Goal: Task Accomplishment & Management: Complete application form

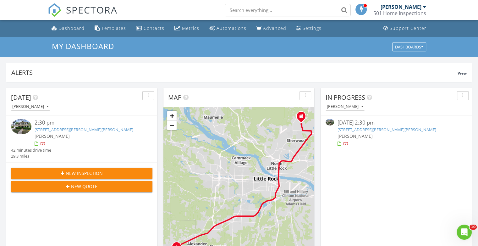
scroll to position [582, 488]
click at [68, 28] on div "Dashboard" at bounding box center [71, 28] width 26 height 6
click at [81, 128] on link "[STREET_ADDRESS][PERSON_NAME][PERSON_NAME]" at bounding box center [84, 130] width 99 height 6
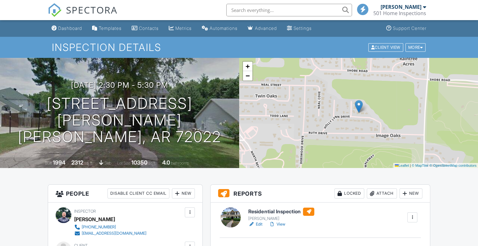
click at [282, 224] on link "View" at bounding box center [277, 224] width 16 height 6
click at [282, 225] on link "View" at bounding box center [277, 224] width 16 height 6
click at [285, 224] on link "View" at bounding box center [277, 224] width 16 height 6
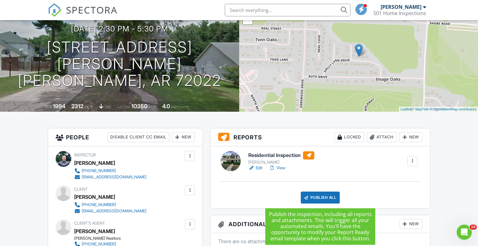
click at [332, 194] on div "Publish All" at bounding box center [320, 197] width 39 height 12
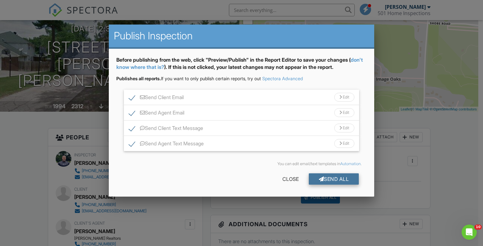
click at [332, 179] on div "Send All" at bounding box center [334, 178] width 50 height 11
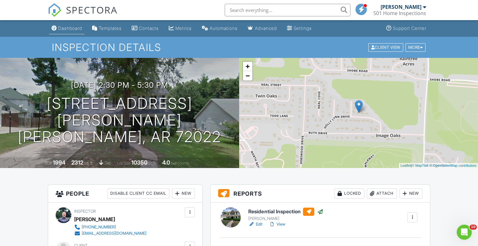
click at [70, 28] on div "Dashboard" at bounding box center [70, 27] width 24 height 5
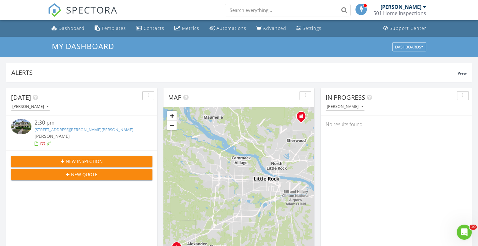
click at [87, 160] on span "New Inspection" at bounding box center [84, 161] width 37 height 7
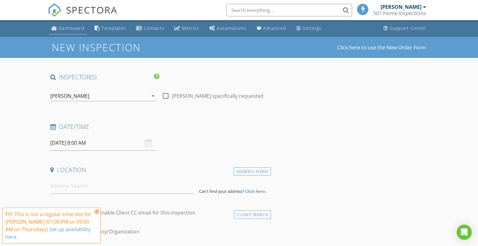
click at [63, 25] on div "Dashboard" at bounding box center [71, 28] width 26 height 6
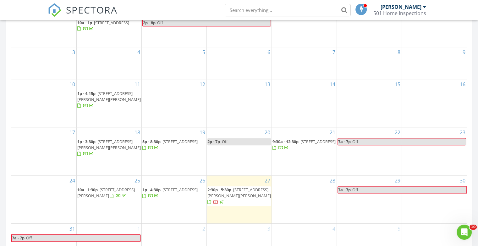
scroll to position [322, 0]
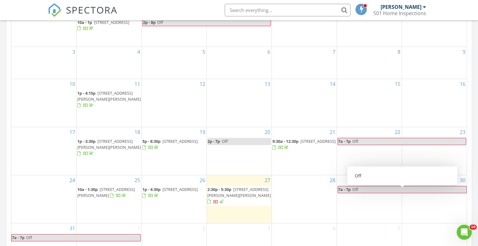
click at [383, 188] on span "Off" at bounding box center [409, 189] width 114 height 7
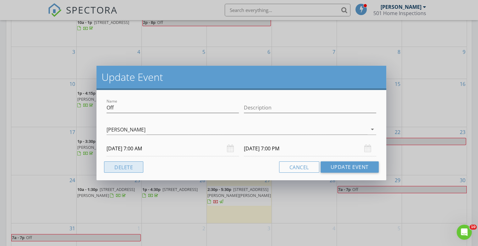
click at [135, 165] on button "Delete" at bounding box center [123, 166] width 39 height 11
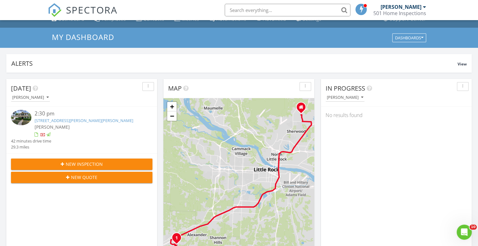
scroll to position [0, 0]
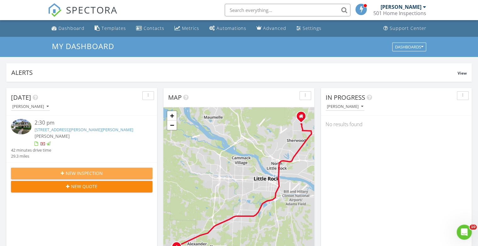
click at [83, 170] on span "New Inspection" at bounding box center [84, 173] width 37 height 7
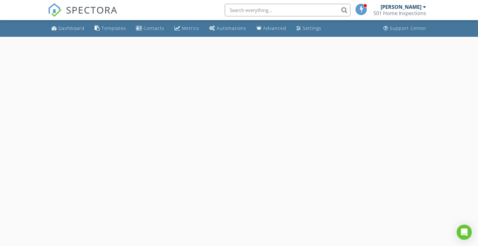
select select "7"
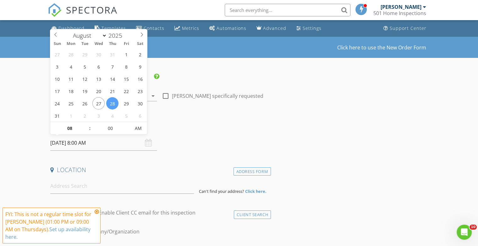
click at [95, 141] on input "08/28/2025 8:00 AM" at bounding box center [103, 142] width 107 height 15
type input "08/29/2025 8:00 AM"
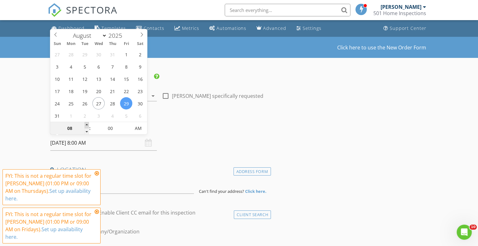
type input "09"
type input "08/29/2025 9:00 AM"
click at [87, 125] on span at bounding box center [87, 125] width 4 height 6
type input "10"
type input "[DATE] 10:00 AM"
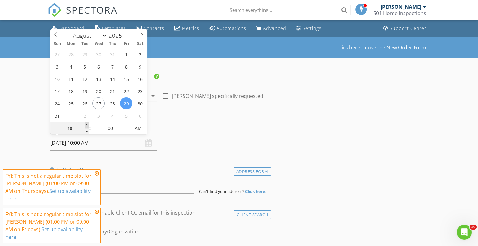
click at [87, 125] on span at bounding box center [87, 125] width 4 height 6
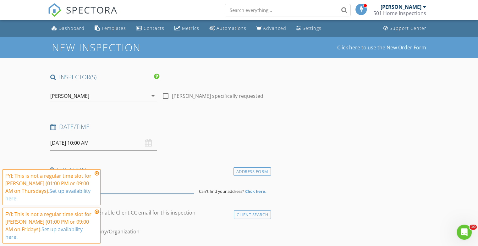
click at [111, 184] on input at bounding box center [122, 185] width 144 height 15
click at [96, 176] on icon at bounding box center [97, 173] width 4 height 5
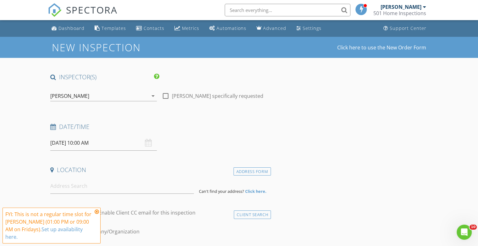
click at [97, 214] on icon at bounding box center [97, 211] width 4 height 5
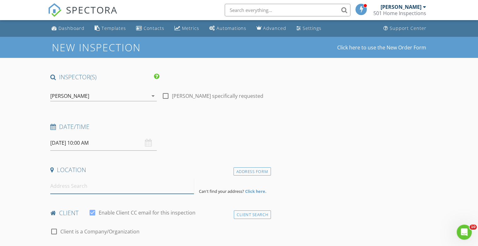
click at [86, 184] on input at bounding box center [122, 185] width 144 height 15
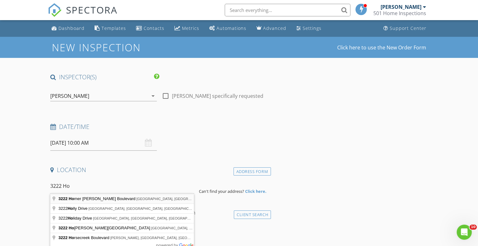
type input "3222 Homer Adkins Boulevard, Jacksonville, AR, USA"
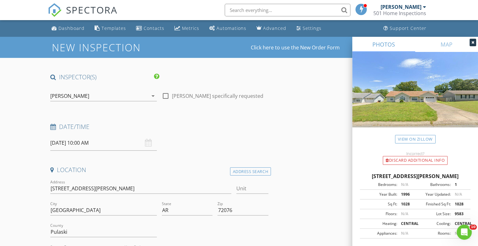
click at [472, 41] on icon at bounding box center [472, 43] width 3 height 4
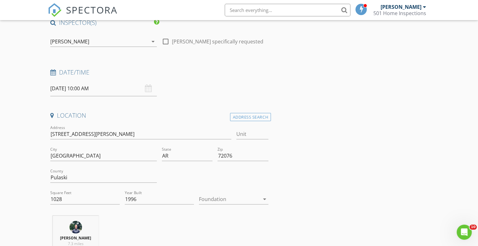
scroll to position [70, 0]
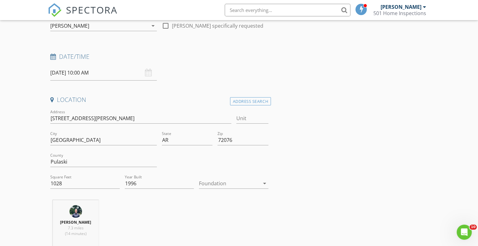
click at [227, 184] on div at bounding box center [229, 183] width 61 height 10
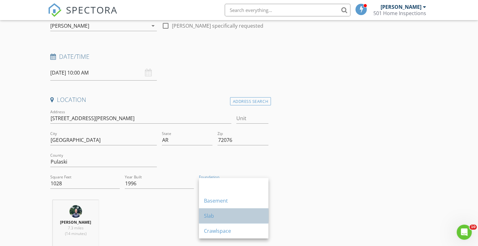
click at [222, 216] on div "Slab" at bounding box center [233, 216] width 59 height 8
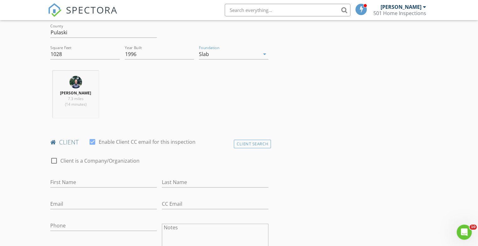
scroll to position [200, 0]
type input "v"
type input "Beverly"
click at [181, 178] on input "Last Name" at bounding box center [215, 181] width 107 height 10
type input "Sandridge"
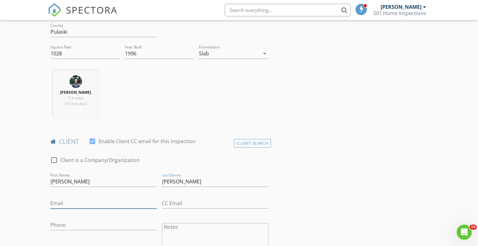
click at [88, 201] on input "Email" at bounding box center [103, 203] width 107 height 10
click at [109, 204] on input "love_writer_navah@gmail.com" at bounding box center [103, 203] width 107 height 10
type input "love_writer_navah@yahoo.com"
click at [92, 223] on input "Phone" at bounding box center [103, 225] width 107 height 10
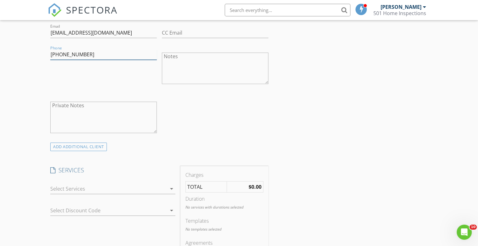
scroll to position [389, 0]
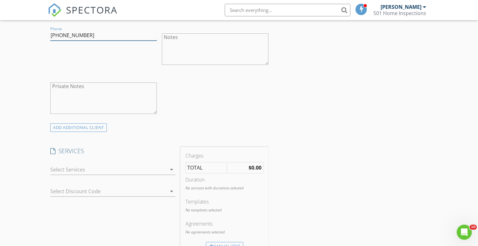
type input "501-349-4379"
click at [169, 166] on icon "arrow_drop_down" at bounding box center [172, 170] width 8 height 8
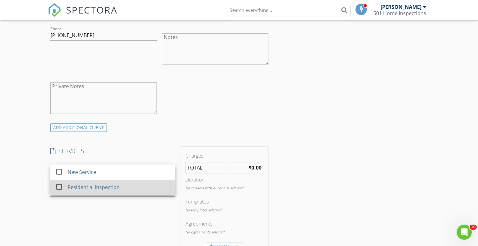
click at [130, 184] on div "Residential Inspection" at bounding box center [119, 187] width 103 height 13
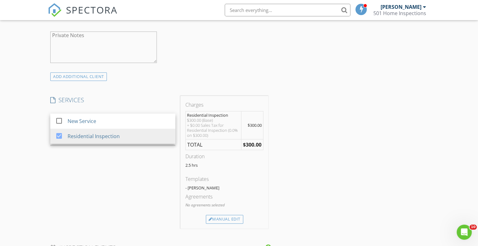
scroll to position [453, 0]
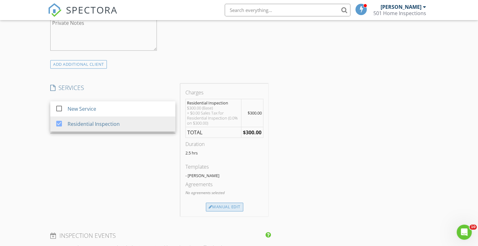
click at [234, 203] on div "Manual Edit" at bounding box center [224, 206] width 37 height 9
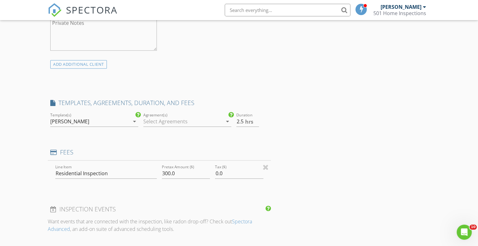
type input "0"
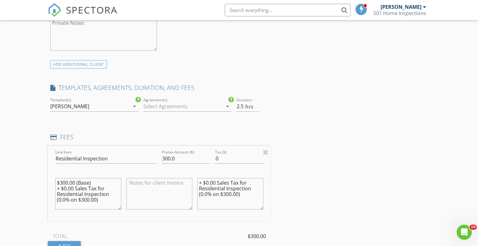
click at [204, 106] on div at bounding box center [182, 106] width 79 height 10
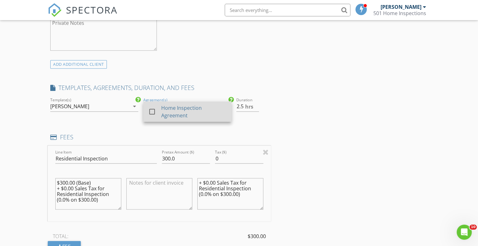
click at [185, 106] on div "Home Inspection Agreement" at bounding box center [193, 111] width 65 height 15
click at [152, 187] on textarea at bounding box center [159, 193] width 66 height 31
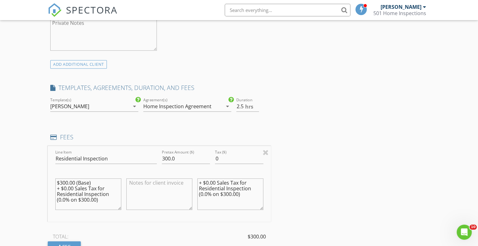
type textarea "@"
type textarea "$225 cash"
click at [170, 158] on input "300.0" at bounding box center [186, 158] width 48 height 10
type input "225.0"
click at [67, 181] on textarea "$300.00 (Base) + $0.00 Sales Tax for Residential Inspection (0.0% on $300.00)" at bounding box center [88, 193] width 66 height 31
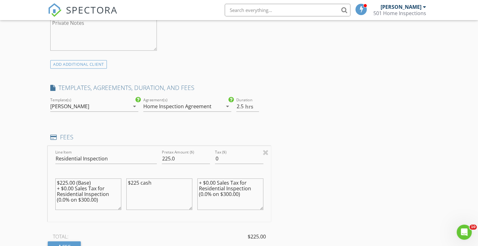
click at [89, 200] on textarea "$225.00 (Base) + $0.00 Sales Tax for Residential Inspection (0.0% on $300.00)" at bounding box center [88, 193] width 66 height 31
type textarea "$225.00 (Base) + $0.00 Sales Tax for Residential Inspection (0.0% on $225.00)"
click at [231, 195] on textarea "+ $0.00 Sales Tax for Residential Inspection (0.0% on $300.00)" at bounding box center [230, 193] width 66 height 31
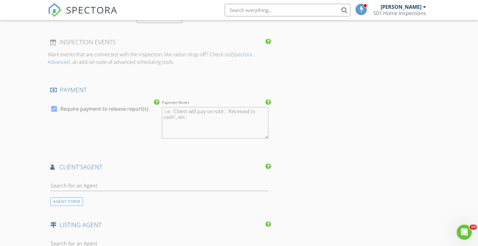
scroll to position [692, 0]
type textarea "+ $0.00 Sales Tax for Residential Inspection (0.0% on $225.00)"
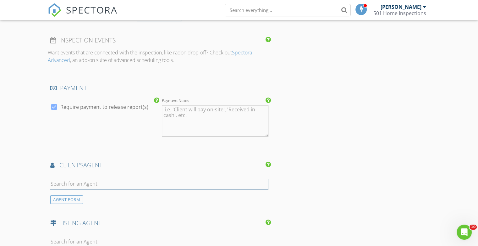
click at [111, 179] on input "text" at bounding box center [159, 184] width 218 height 10
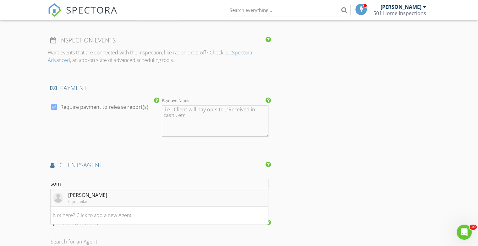
type input "som"
click at [107, 196] on div "Sommer Salgaonkar" at bounding box center [87, 195] width 39 height 8
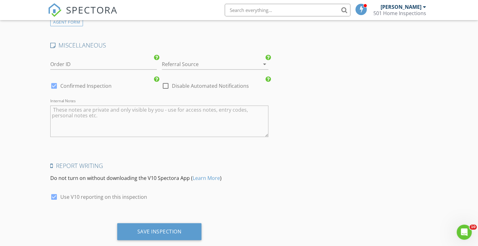
scroll to position [1082, 0]
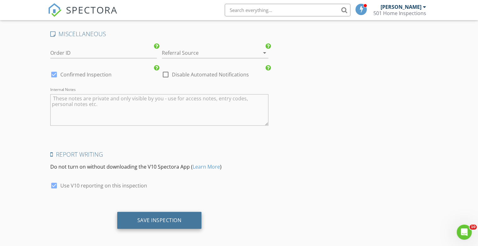
click at [165, 217] on div "Save Inspection" at bounding box center [159, 220] width 44 height 6
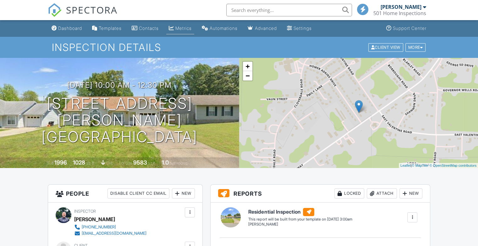
click at [182, 32] on link "Metrics" at bounding box center [180, 29] width 28 height 12
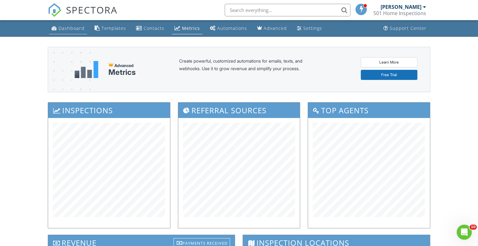
click at [74, 29] on div "Dashboard" at bounding box center [71, 28] width 26 height 6
